Goal: Task Accomplishment & Management: Use online tool/utility

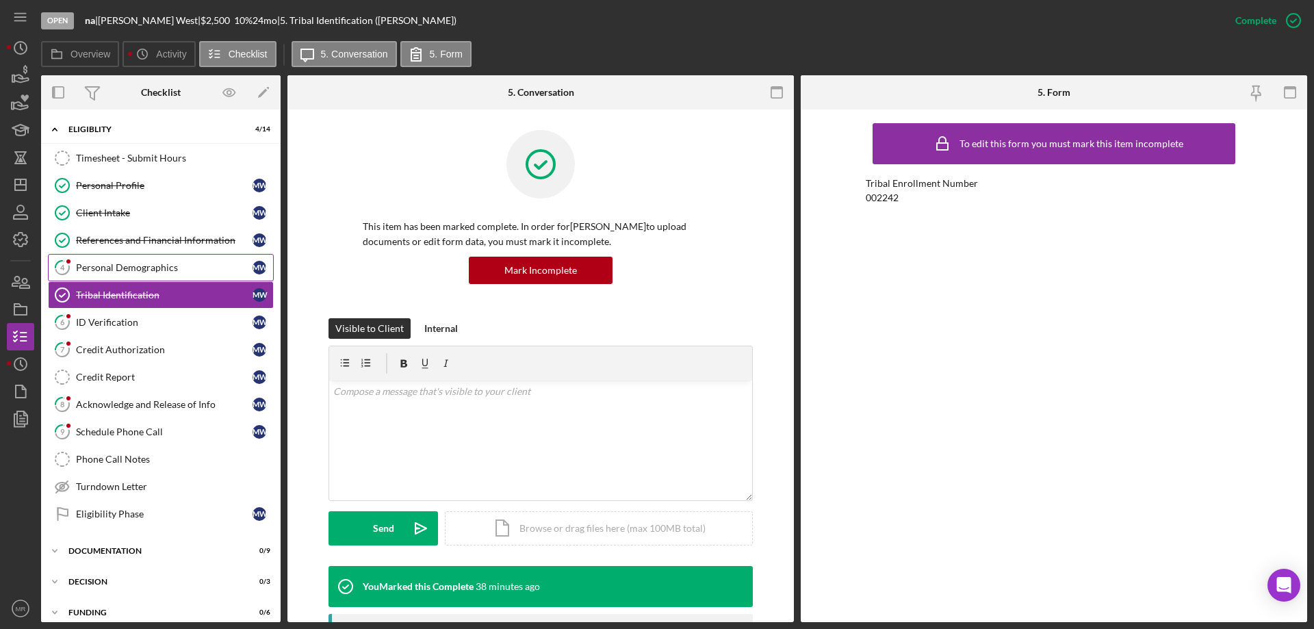
click at [140, 267] on div "Personal Demographics" at bounding box center [164, 267] width 177 height 11
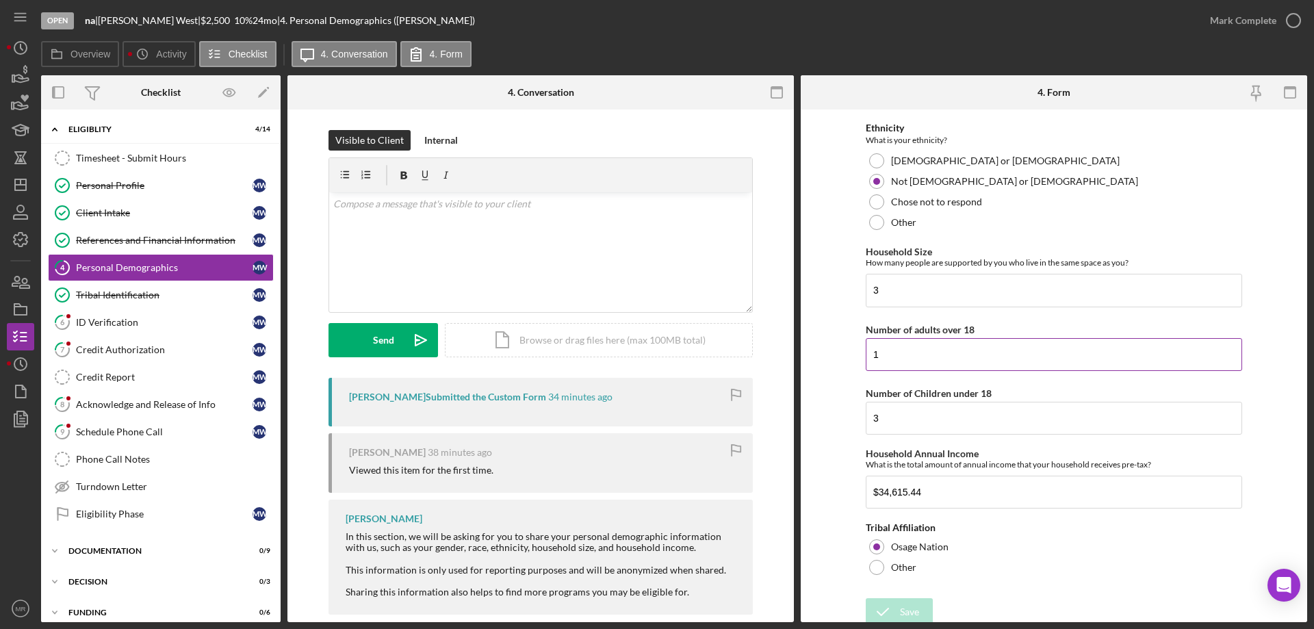
scroll to position [608, 0]
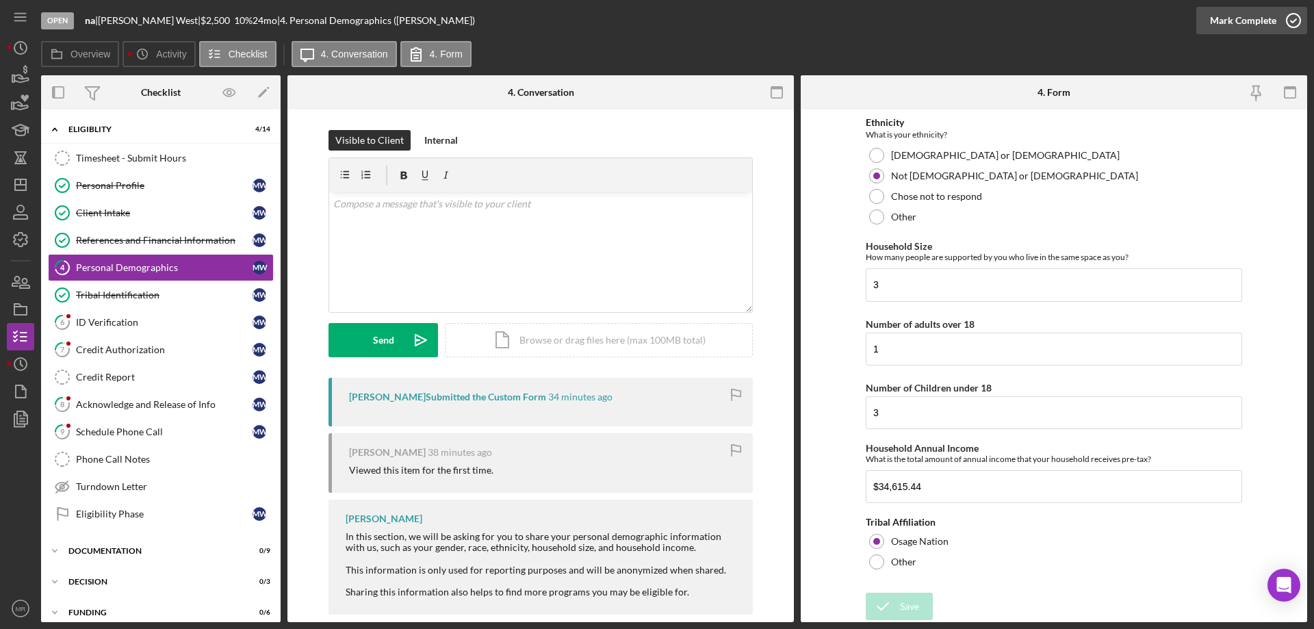
click at [1296, 15] on icon "button" at bounding box center [1293, 20] width 34 height 34
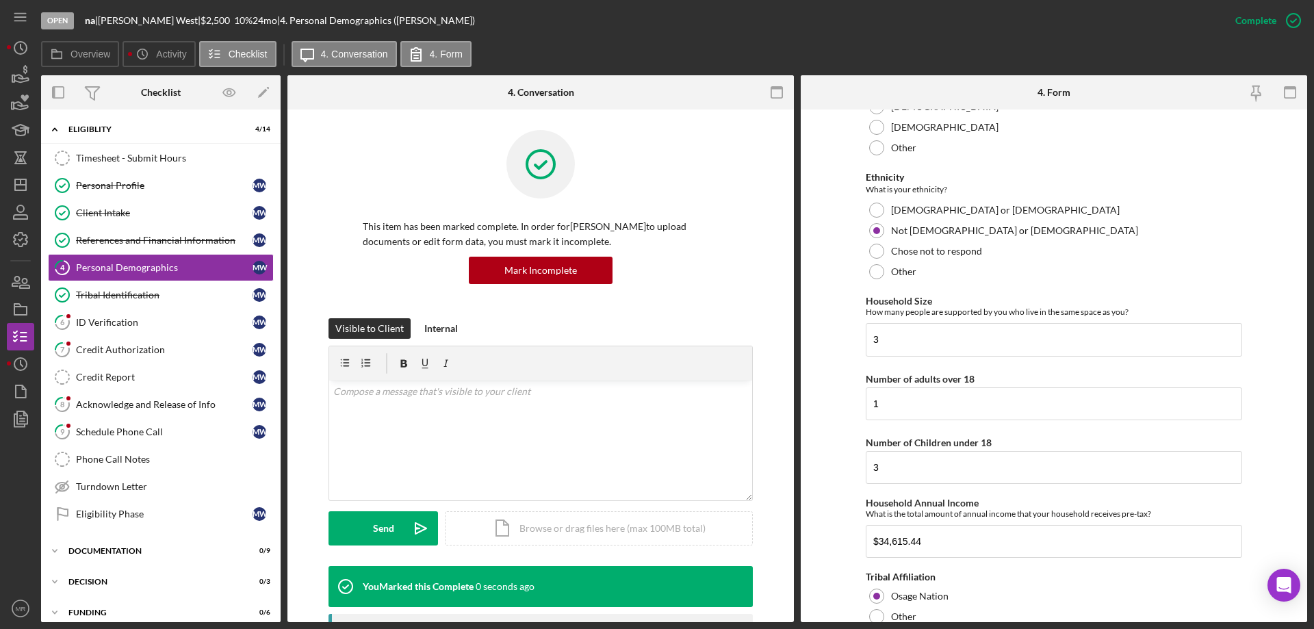
scroll to position [663, 0]
